Goal: Transaction & Acquisition: Download file/media

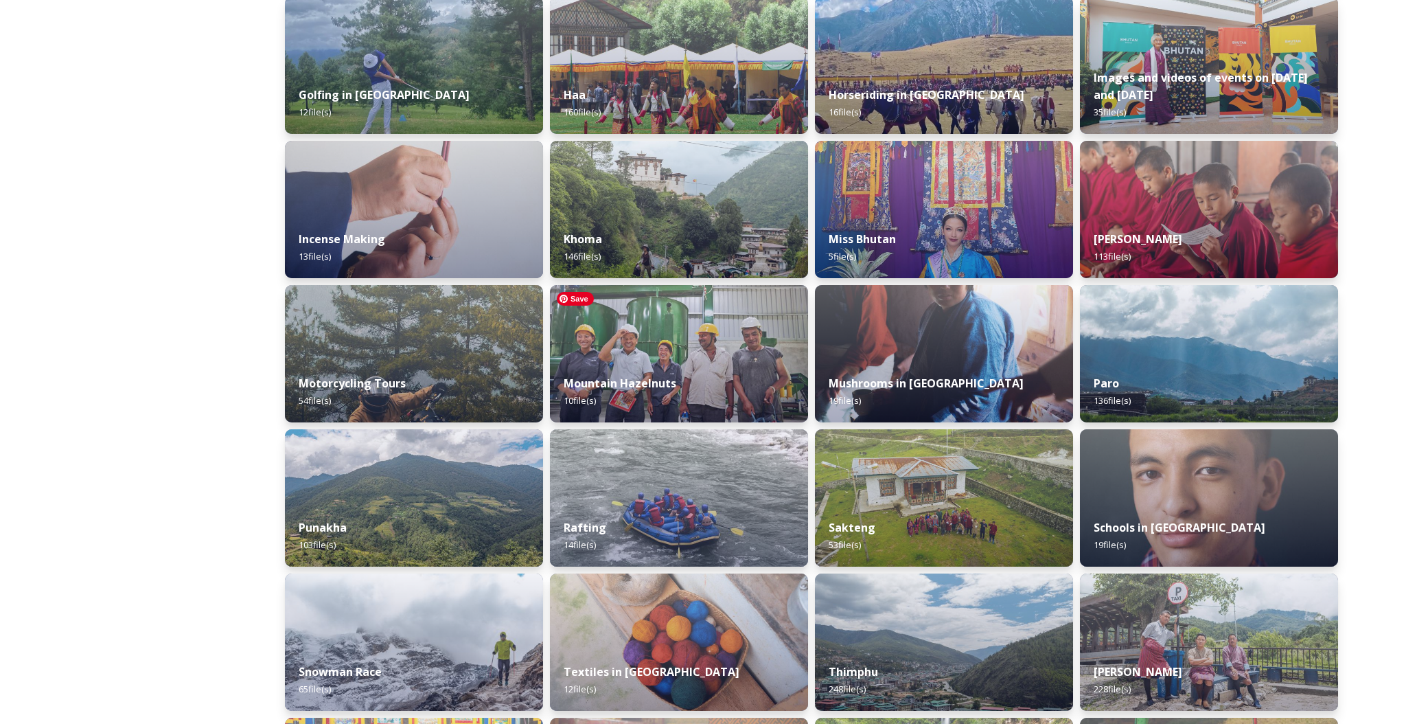
scroll to position [662, 0]
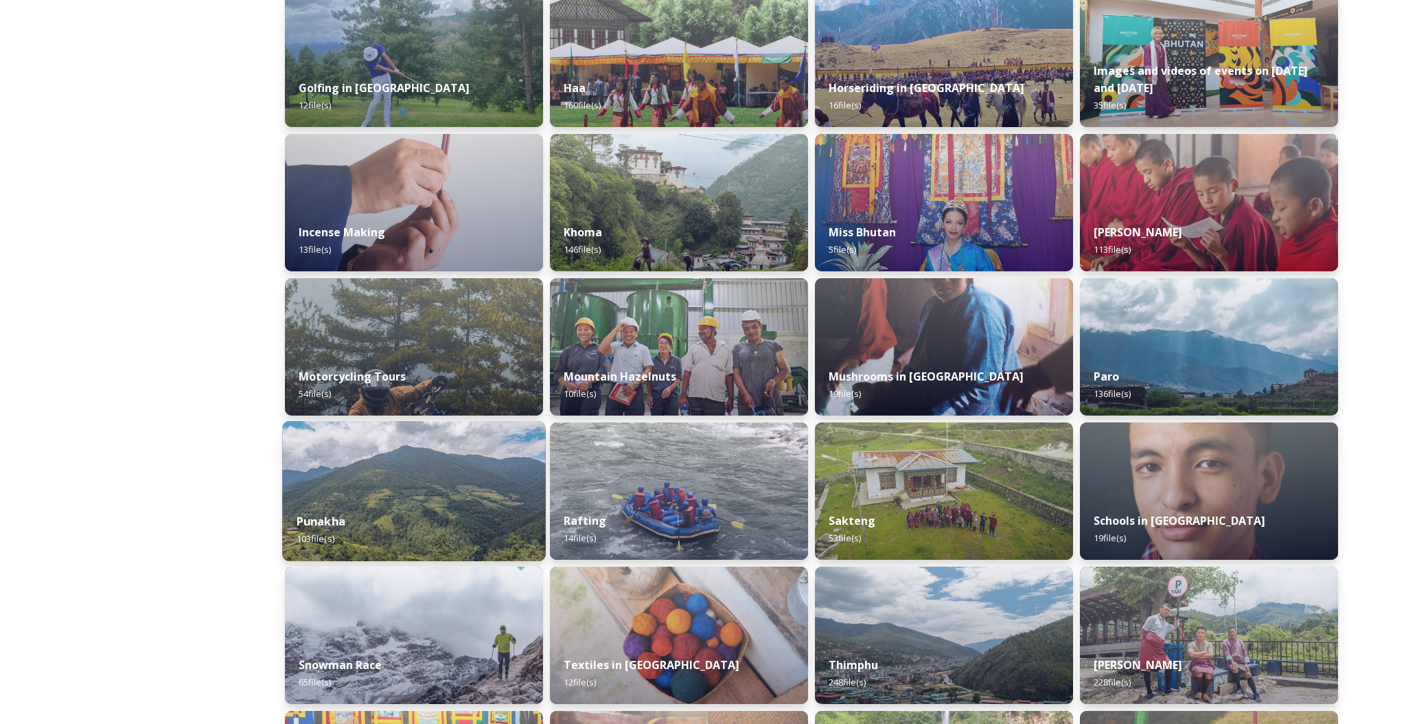
click at [402, 502] on div "Punakha 103 file(s)" at bounding box center [414, 529] width 264 height 62
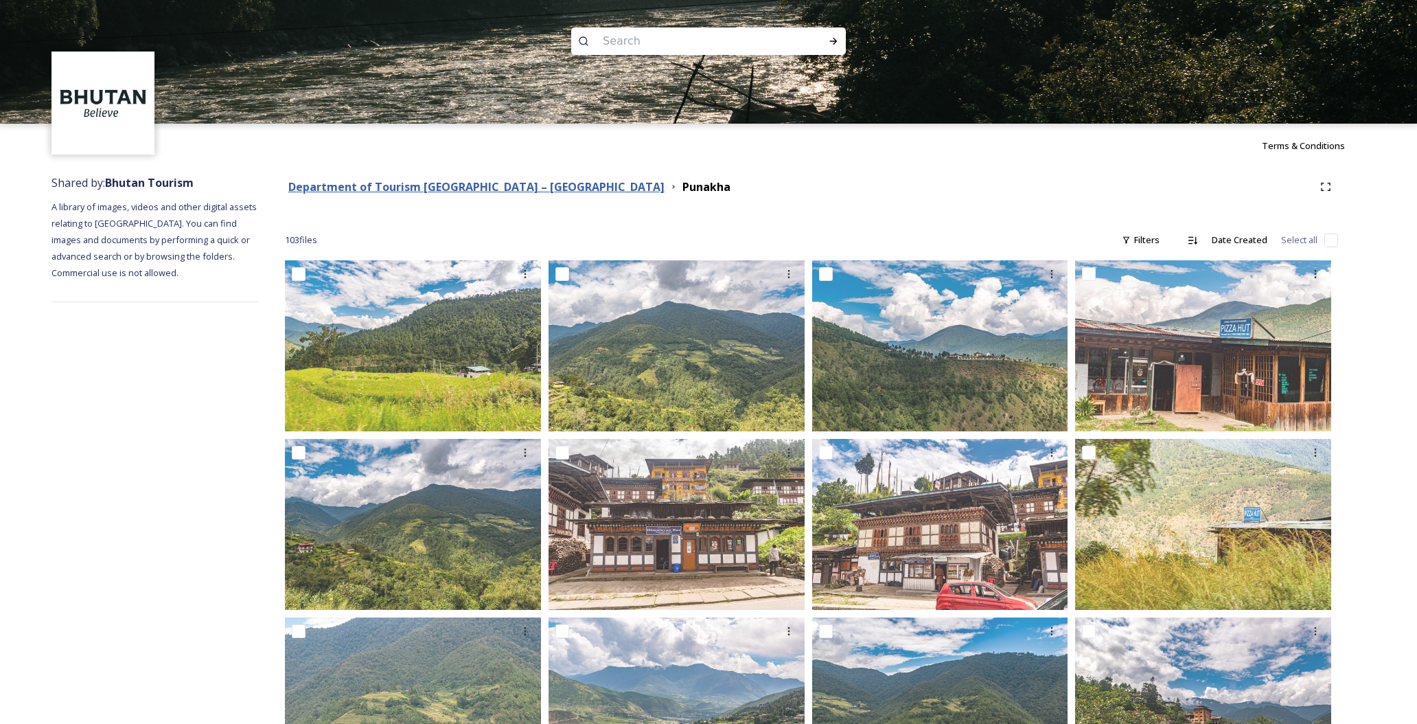
click at [508, 187] on strong "Department of Tourism [GEOGRAPHIC_DATA] – [GEOGRAPHIC_DATA]" at bounding box center [476, 186] width 376 height 15
click at [513, 192] on strong "Department of Tourism [GEOGRAPHIC_DATA] – [GEOGRAPHIC_DATA]" at bounding box center [476, 186] width 376 height 15
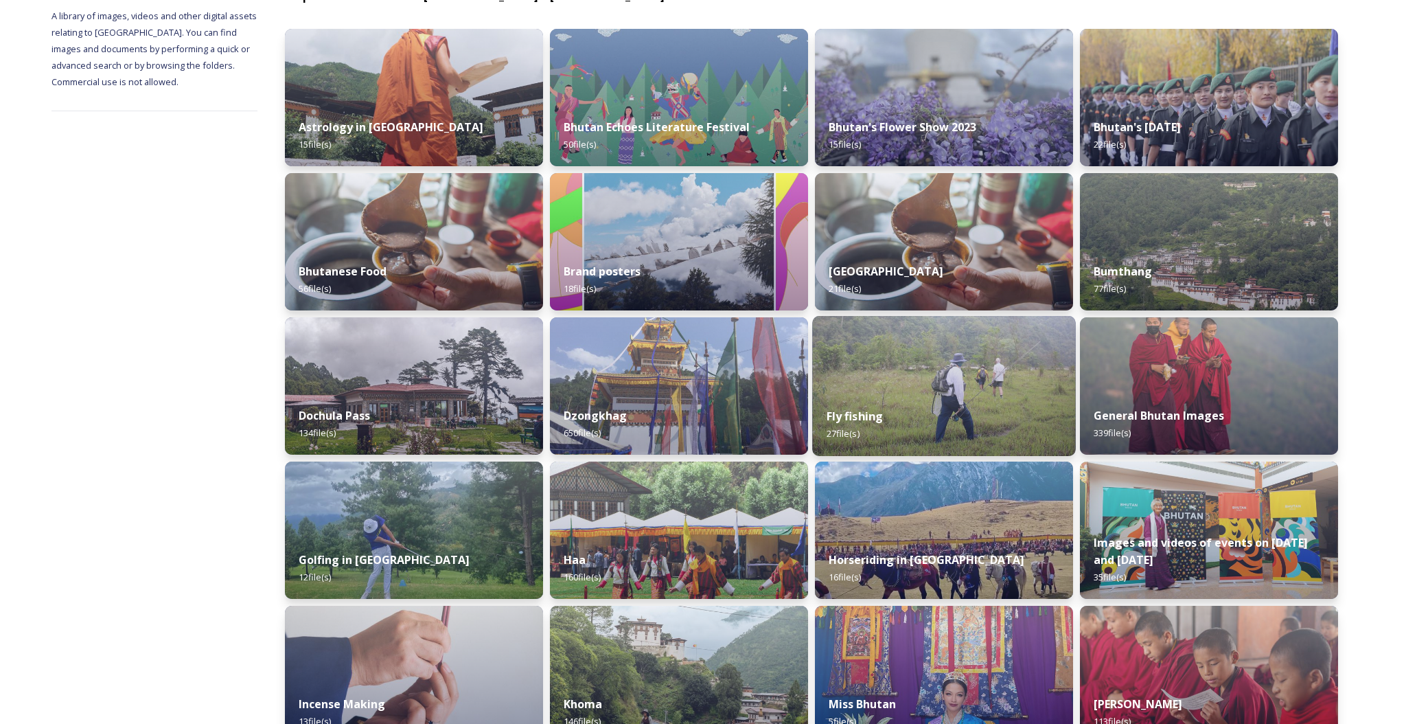
scroll to position [210, 0]
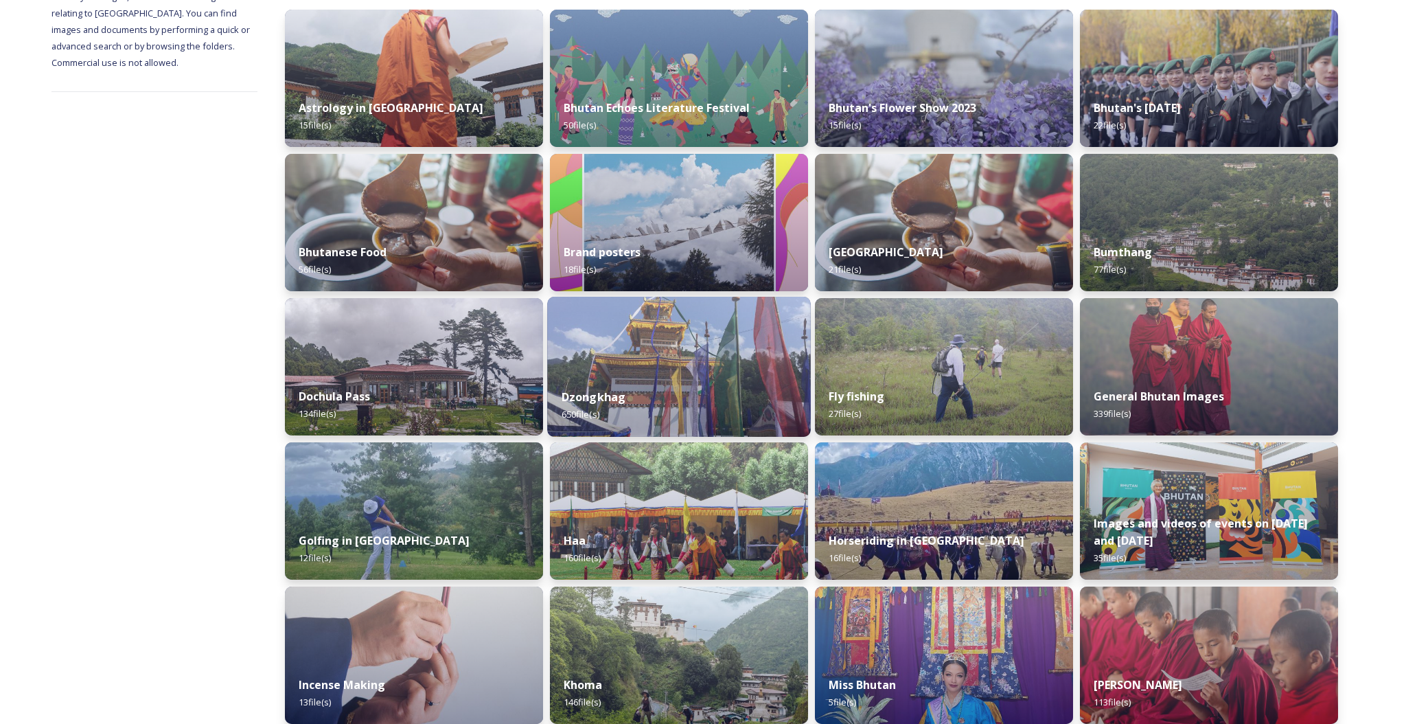
click at [634, 391] on div "Dzongkhag 650 file(s)" at bounding box center [679, 405] width 264 height 62
click at [595, 402] on strong "Dzongkhag" at bounding box center [594, 396] width 65 height 15
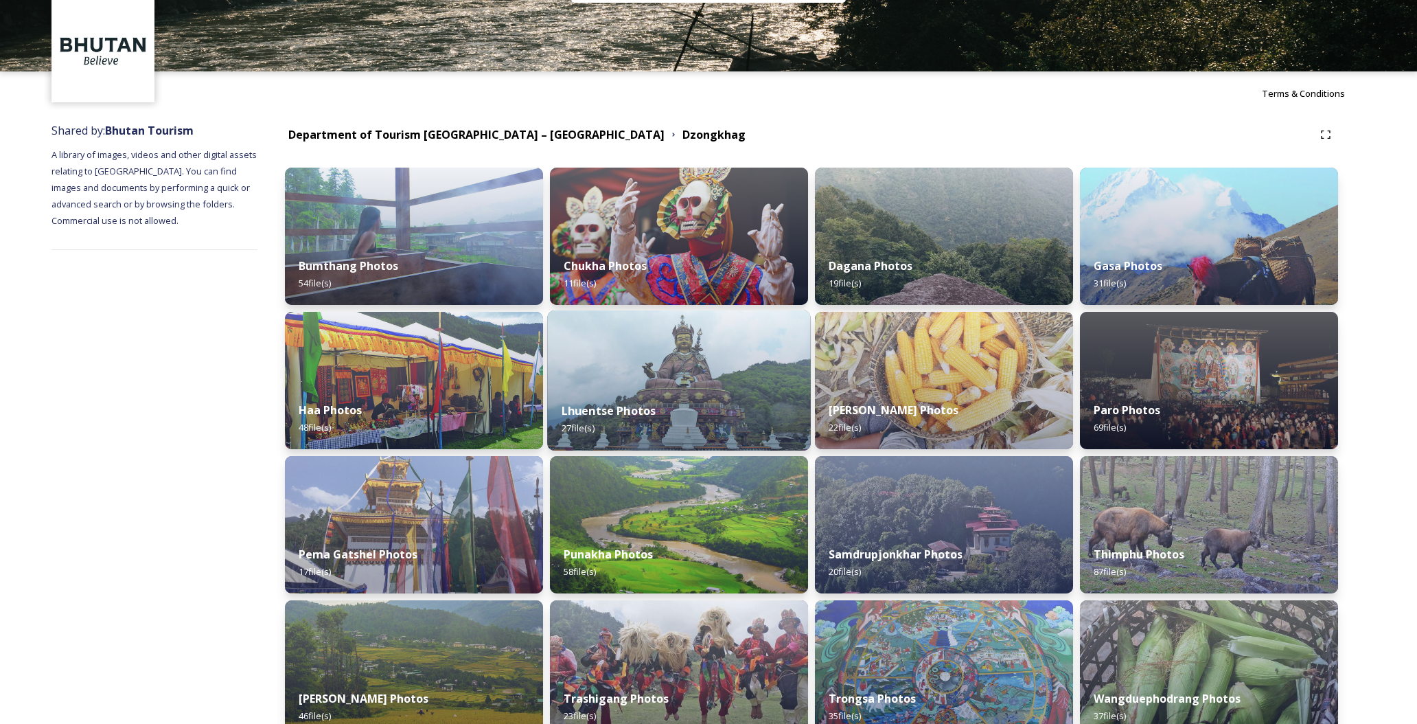
scroll to position [59, 0]
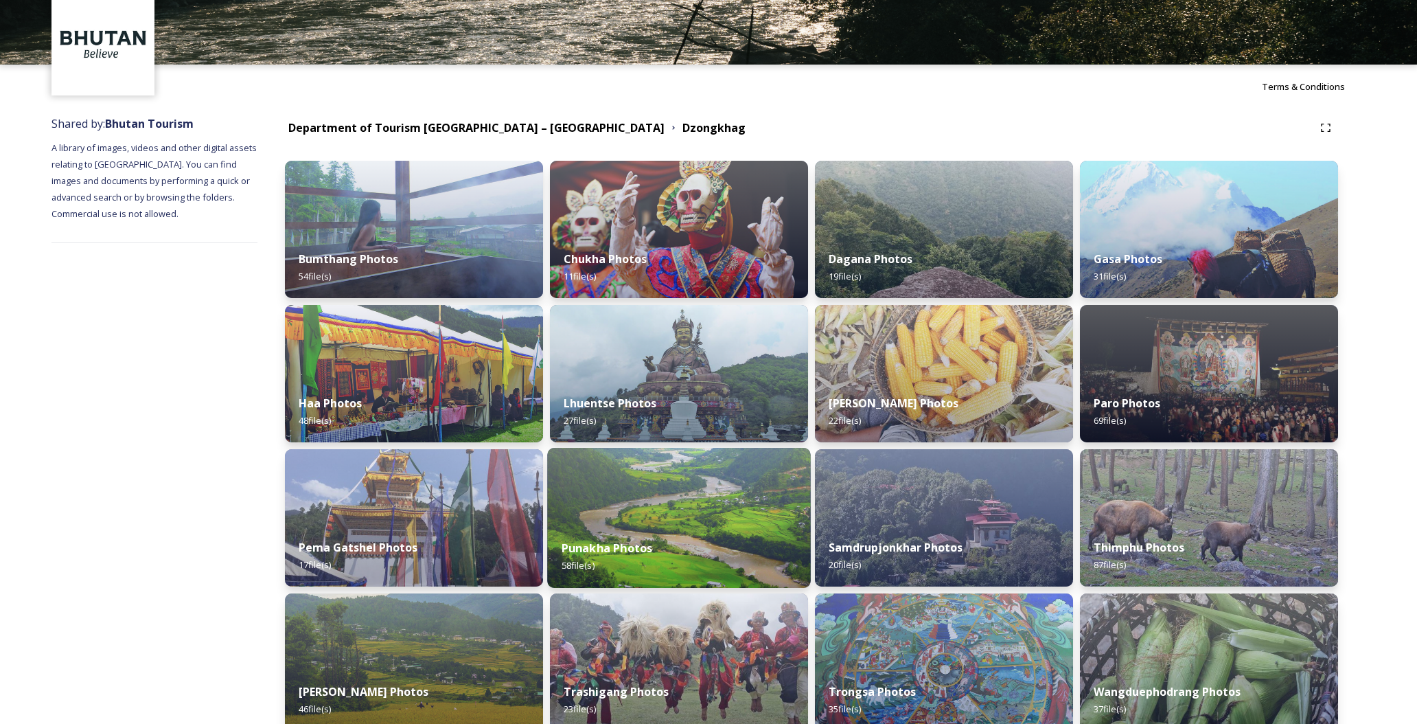
click at [673, 490] on img at bounding box center [679, 518] width 264 height 140
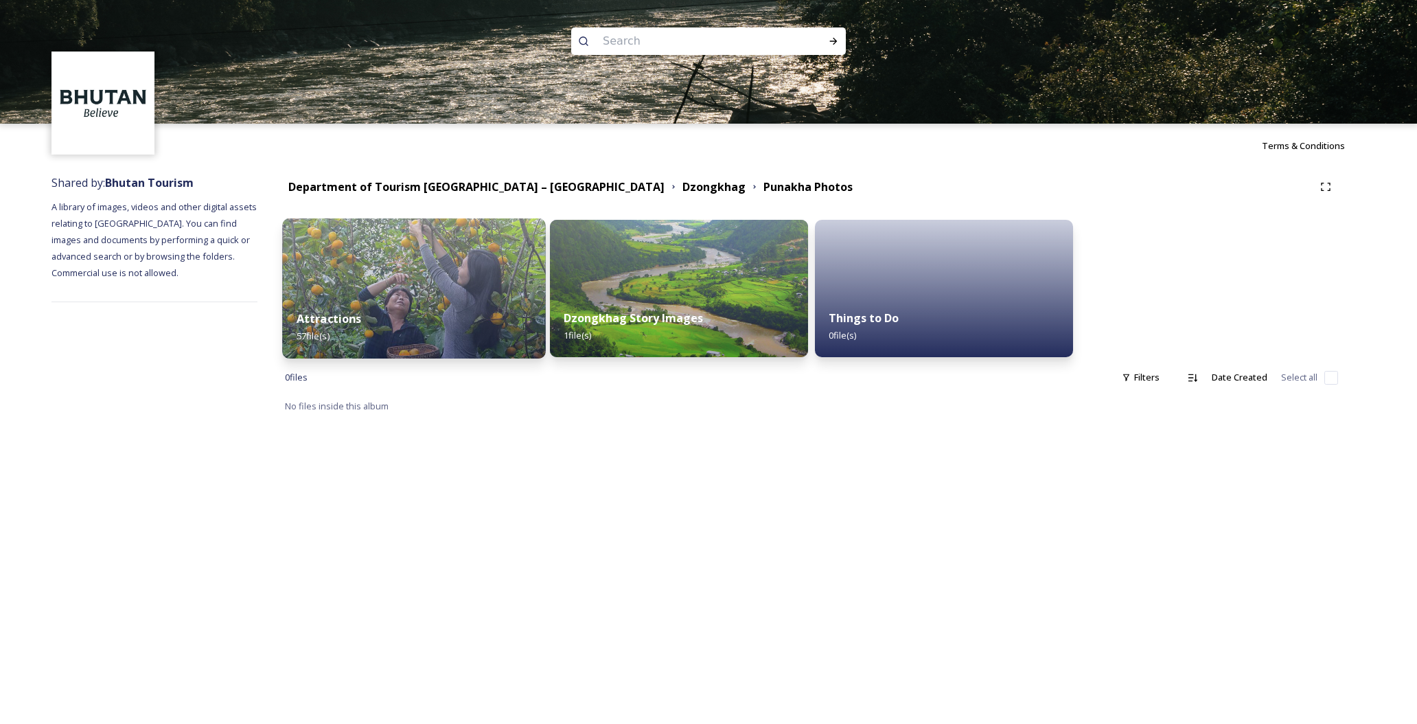
click at [417, 327] on div "Attractions 57 file(s)" at bounding box center [414, 327] width 264 height 62
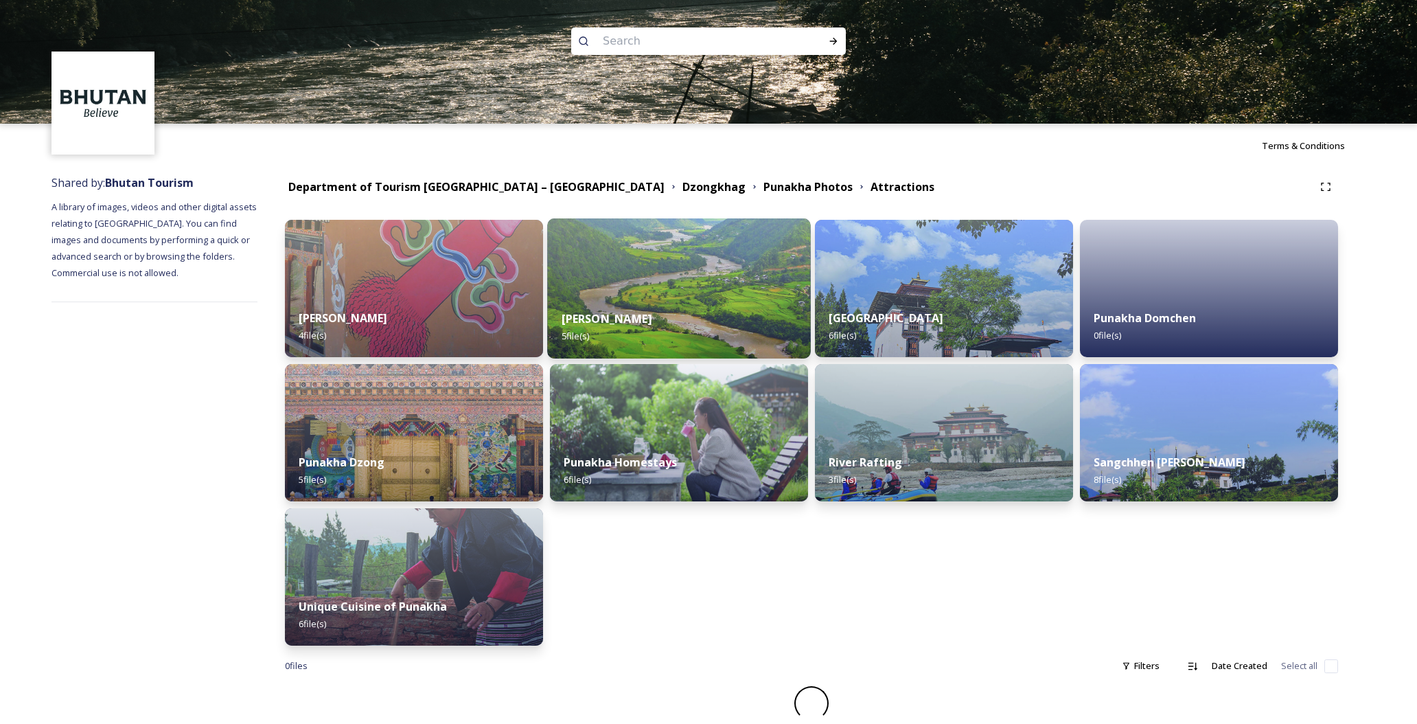
click at [653, 299] on div "[PERSON_NAME] 5 file(s)" at bounding box center [679, 327] width 264 height 62
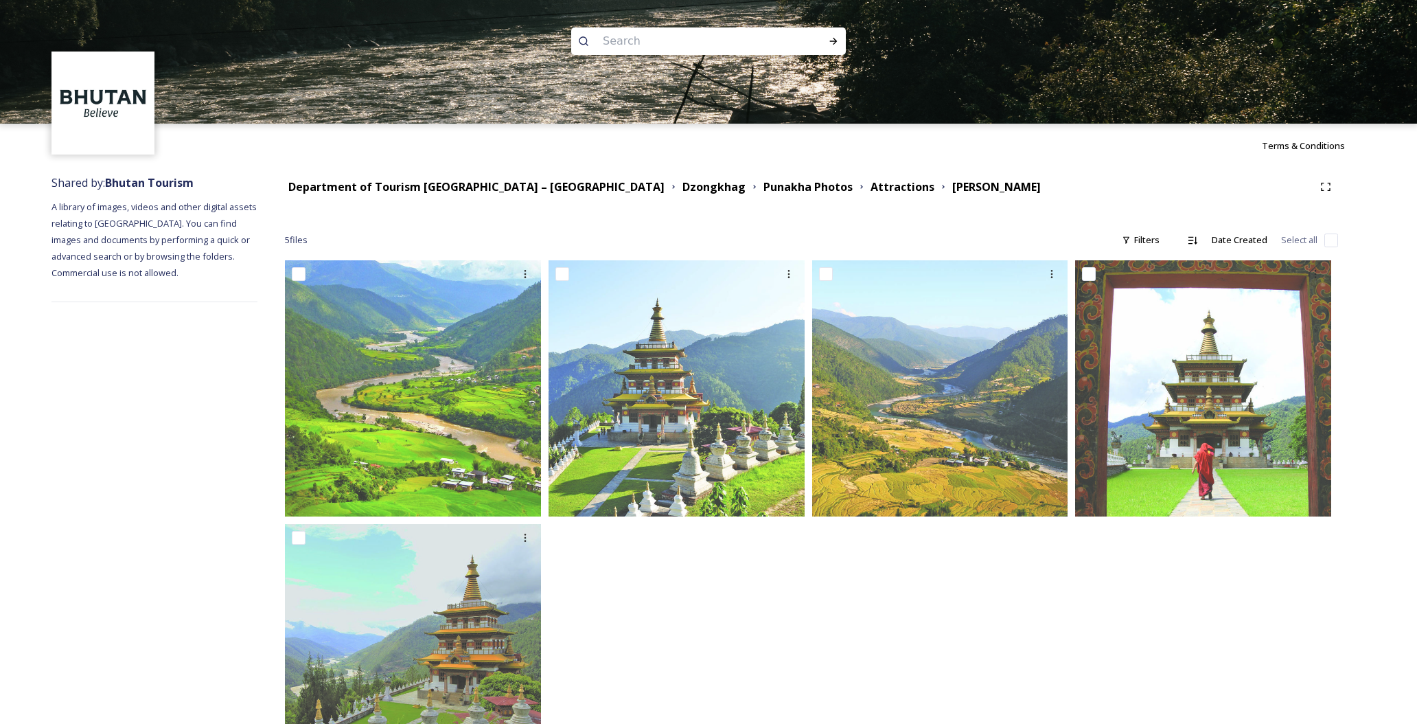
drag, startPoint x: 695, startPoint y: 576, endPoint x: 695, endPoint y: 522, distance: 53.5
click at [695, 522] on div at bounding box center [679, 523] width 263 height 527
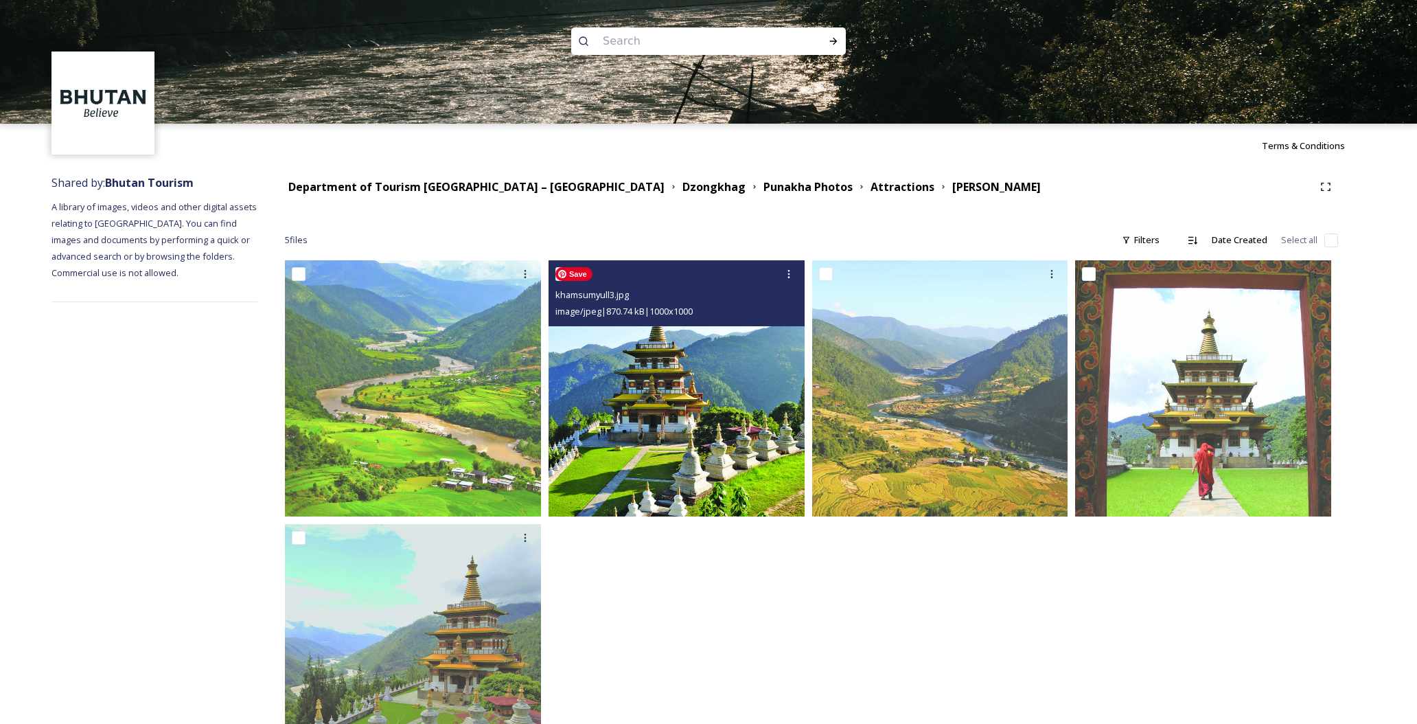
click at [725, 369] on img at bounding box center [676, 388] width 256 height 256
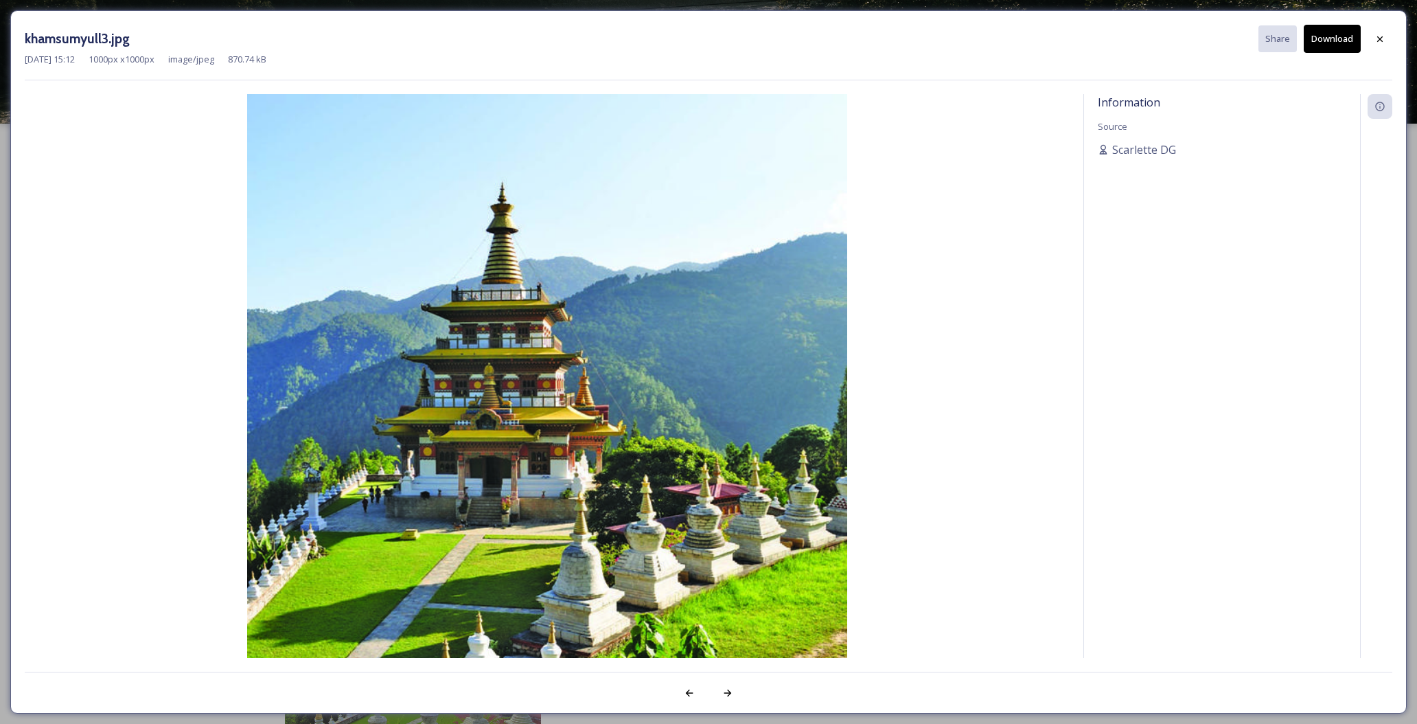
click at [1324, 42] on button "Download" at bounding box center [1332, 39] width 57 height 28
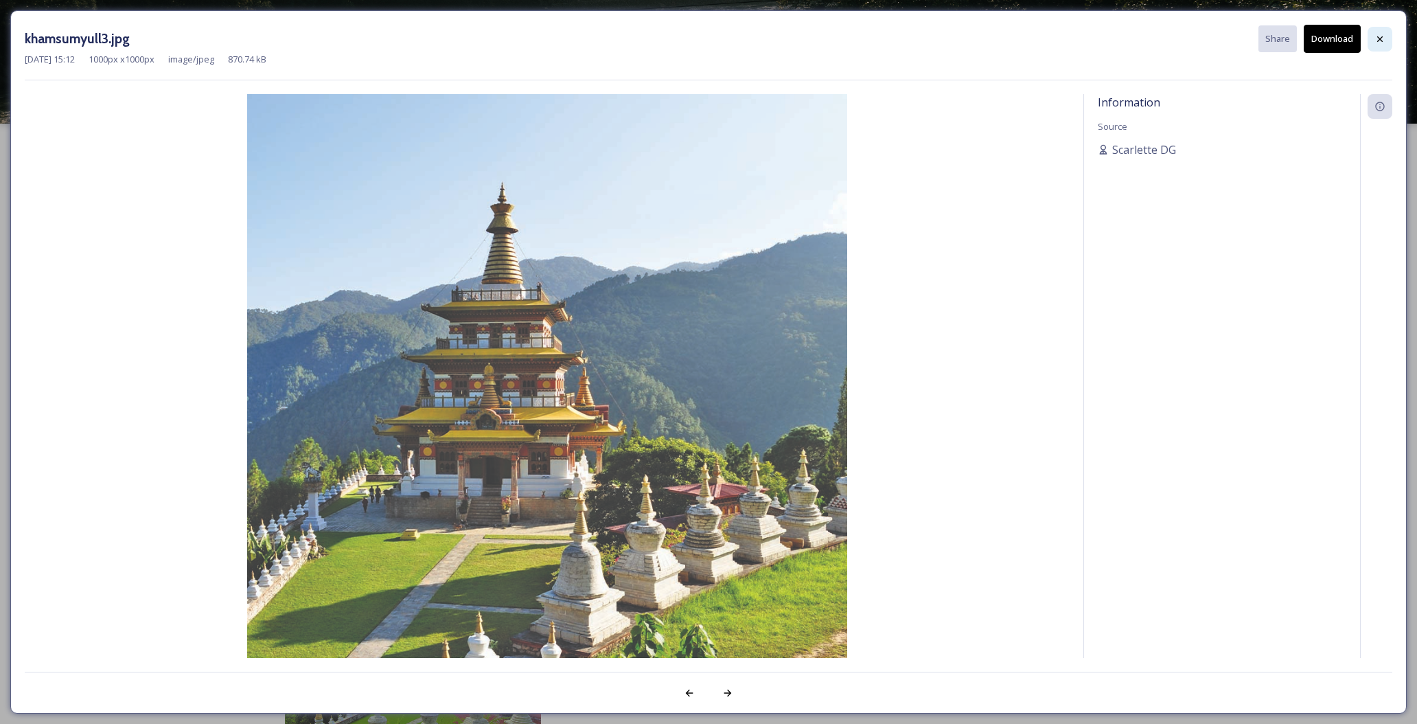
click at [1378, 38] on icon at bounding box center [1379, 39] width 11 height 11
